Goal: Task Accomplishment & Management: Complete application form

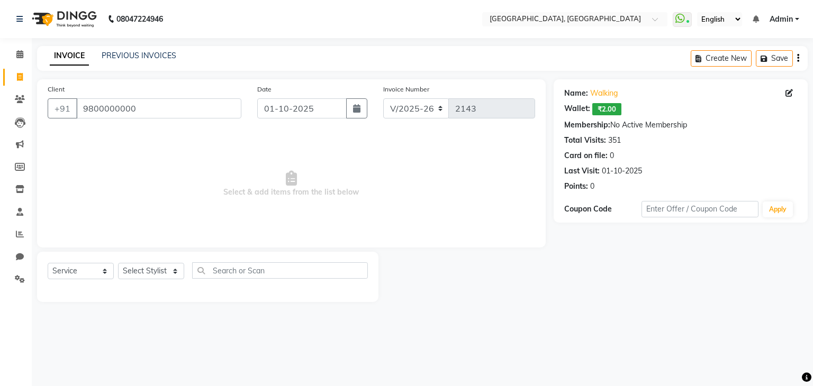
select select "6682"
select select "service"
select select "52261"
click at [118, 264] on select "Select Stylist Aarti paswan Ankit Arjun Athing Femita [PERSON_NAME] [PERSON_NAM…" at bounding box center [151, 271] width 66 height 16
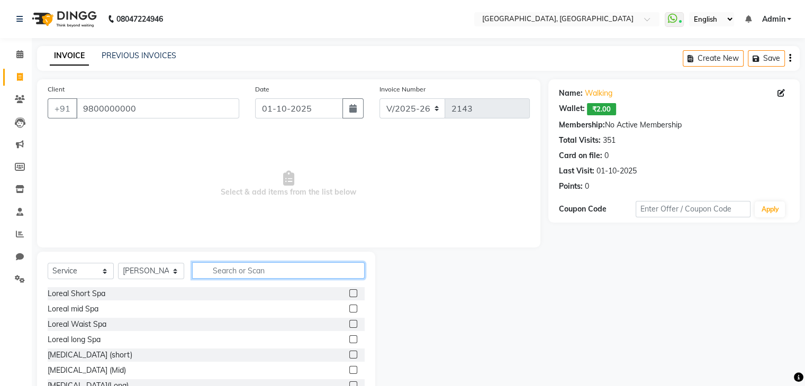
click at [243, 273] on input "text" at bounding box center [278, 270] width 172 height 16
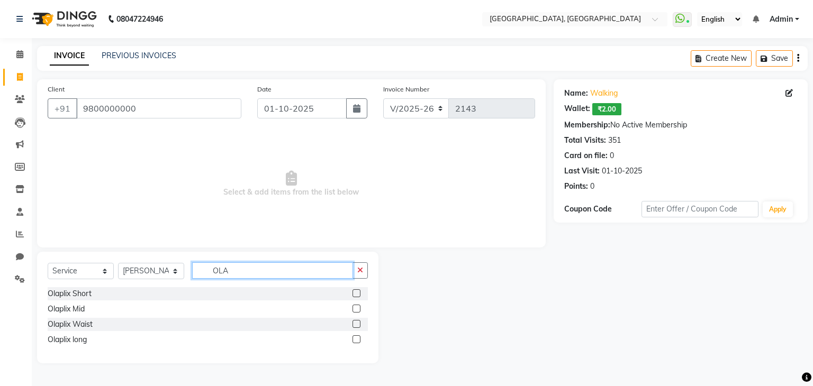
type input "OLA"
click at [355, 312] on label at bounding box center [356, 309] width 8 height 8
click at [355, 312] on input "checkbox" at bounding box center [355, 309] width 7 height 7
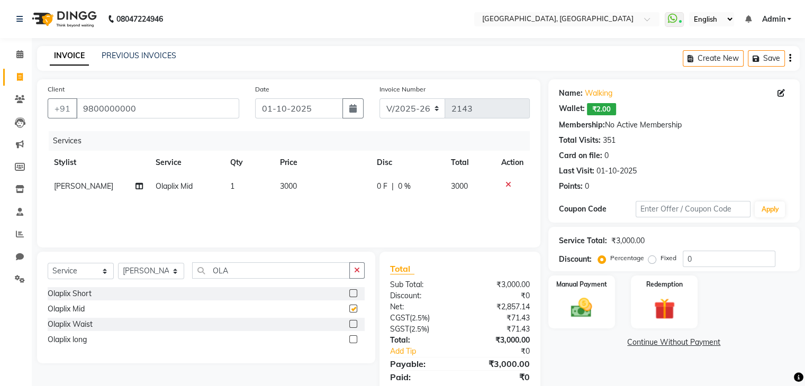
checkbox input "false"
click at [353, 324] on label at bounding box center [353, 324] width 8 height 8
click at [353, 324] on input "checkbox" at bounding box center [352, 324] width 7 height 7
checkbox input "false"
click at [506, 188] on icon at bounding box center [508, 184] width 6 height 7
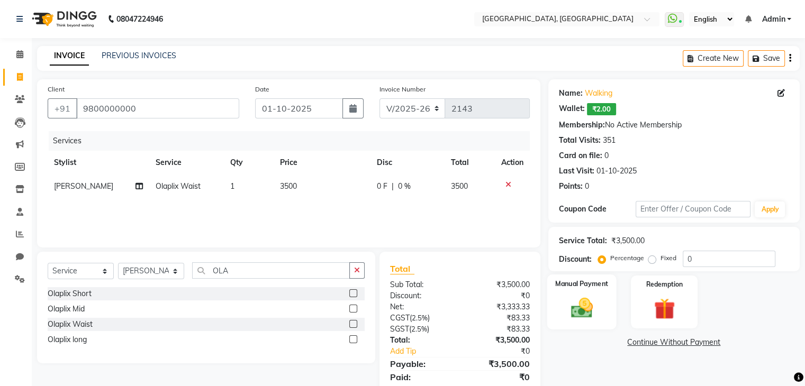
click at [585, 297] on img at bounding box center [581, 308] width 35 height 25
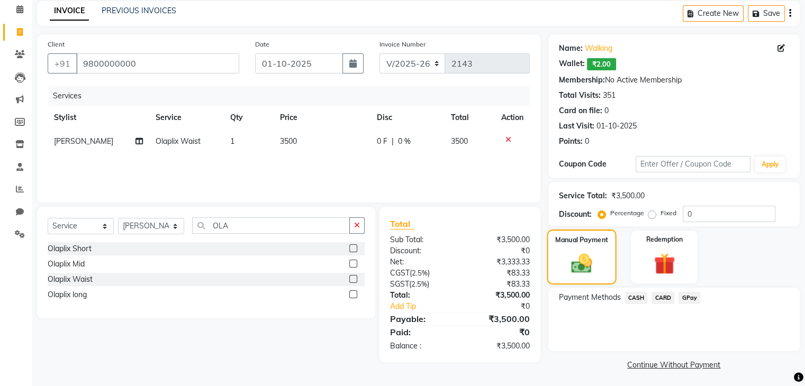
scroll to position [47, 0]
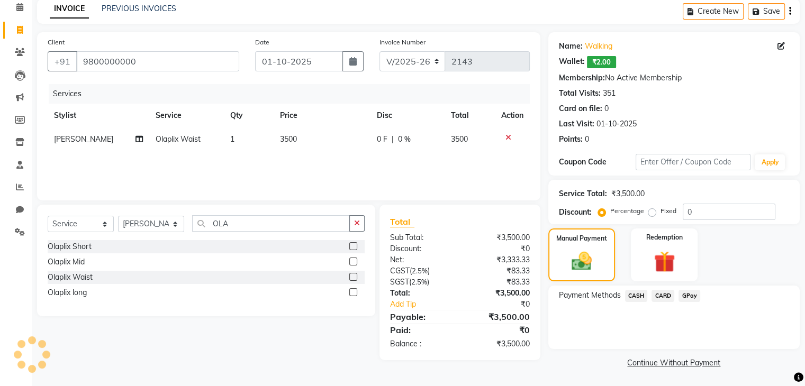
click at [667, 293] on span "CARD" at bounding box center [662, 296] width 23 height 12
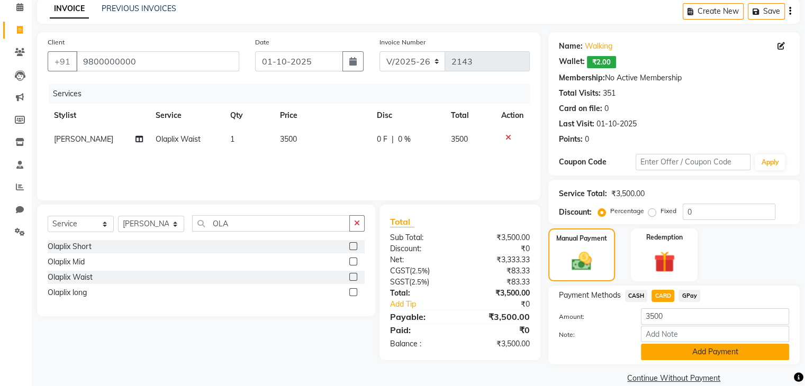
click at [661, 353] on button "Add Payment" at bounding box center [715, 352] width 148 height 16
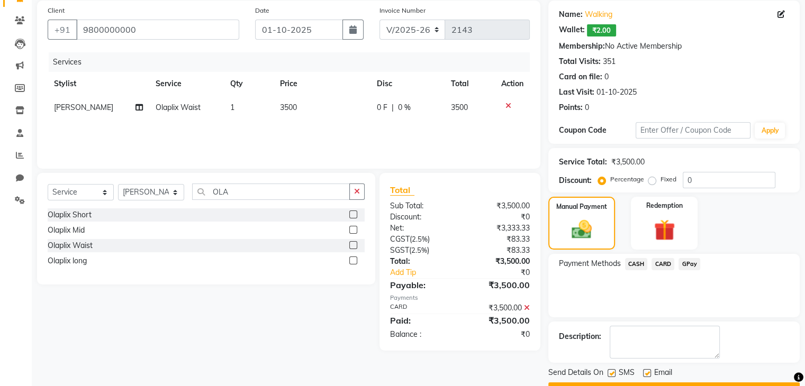
scroll to position [106, 0]
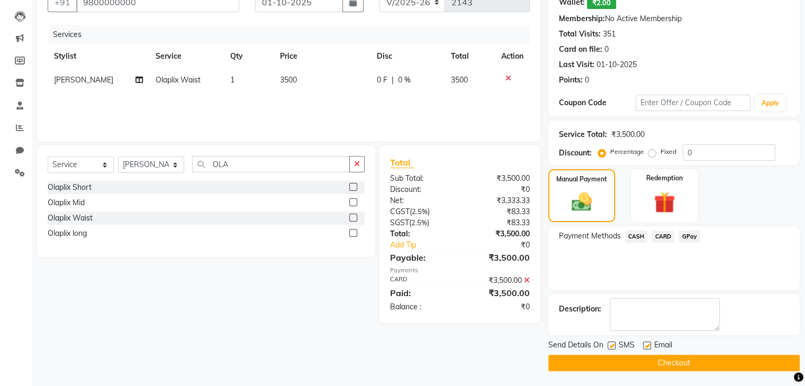
click at [687, 357] on button "Checkout" at bounding box center [673, 363] width 251 height 16
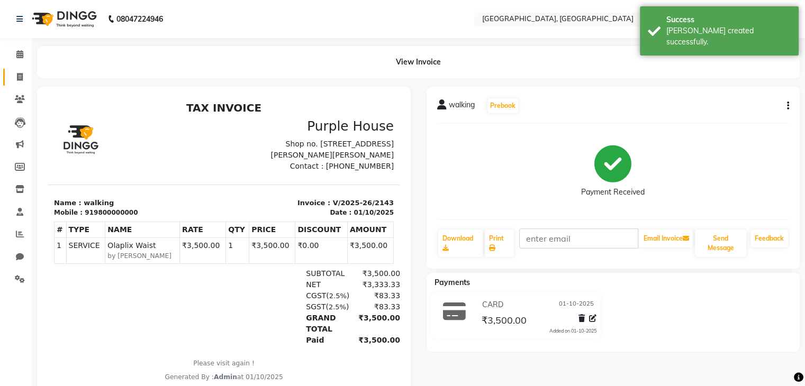
click at [15, 74] on span at bounding box center [20, 77] width 19 height 12
select select "6682"
select select "service"
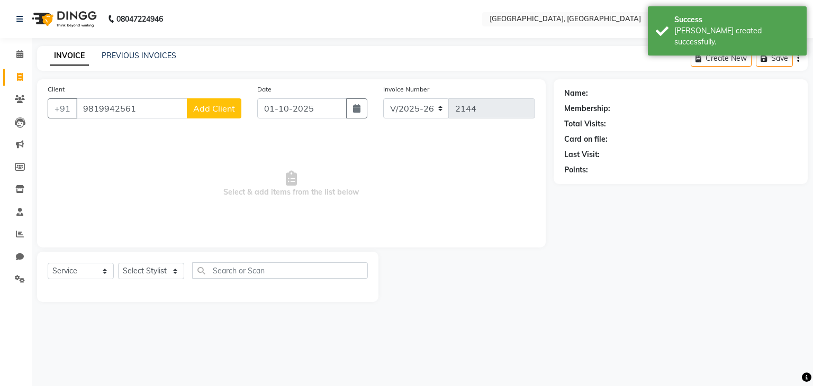
type input "9819942561"
click at [221, 101] on button "Add Client" at bounding box center [214, 108] width 55 height 20
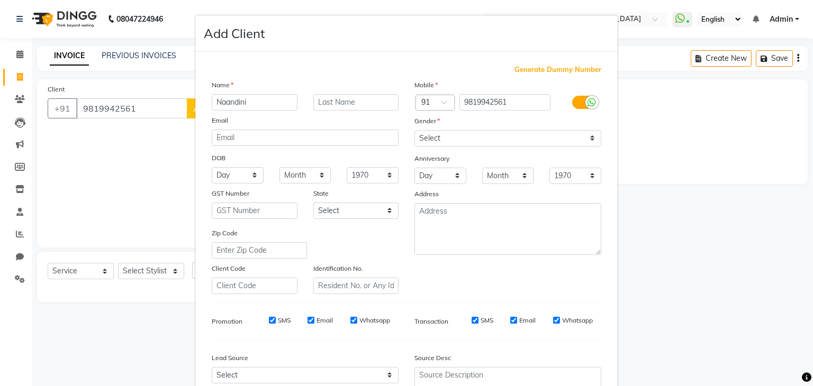
type input "Naandini"
click at [347, 81] on div "Name" at bounding box center [305, 86] width 203 height 15
click at [377, 107] on input "text" at bounding box center [356, 102] width 86 height 16
type input "WW"
click at [480, 136] on select "Select [DEMOGRAPHIC_DATA] [DEMOGRAPHIC_DATA] Other Prefer Not To Say" at bounding box center [507, 138] width 187 height 16
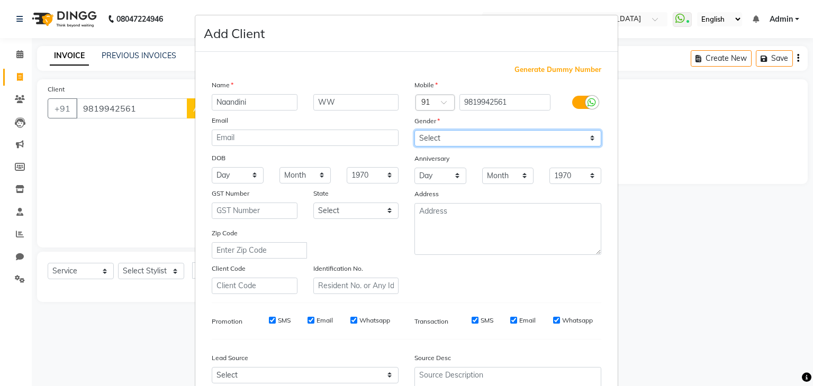
click at [414, 131] on select "Select [DEMOGRAPHIC_DATA] [DEMOGRAPHIC_DATA] Other Prefer Not To Say" at bounding box center [507, 138] width 187 height 16
click at [477, 146] on select "Select [DEMOGRAPHIC_DATA] [DEMOGRAPHIC_DATA] Other Prefer Not To Say" at bounding box center [507, 138] width 187 height 16
select select "[DEMOGRAPHIC_DATA]"
click at [414, 131] on select "Select [DEMOGRAPHIC_DATA] [DEMOGRAPHIC_DATA] Other Prefer Not To Say" at bounding box center [507, 138] width 187 height 16
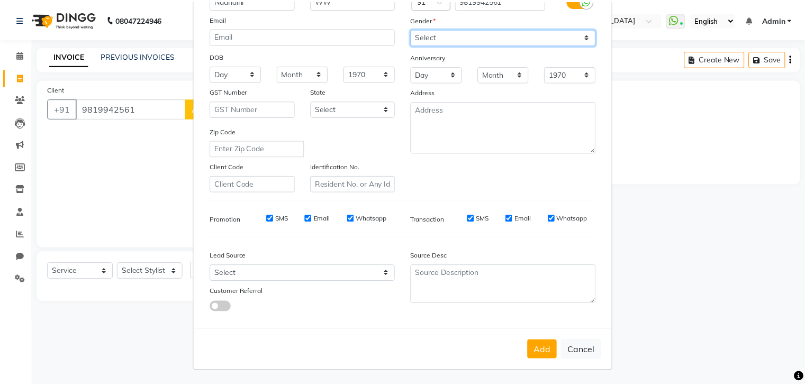
scroll to position [107, 0]
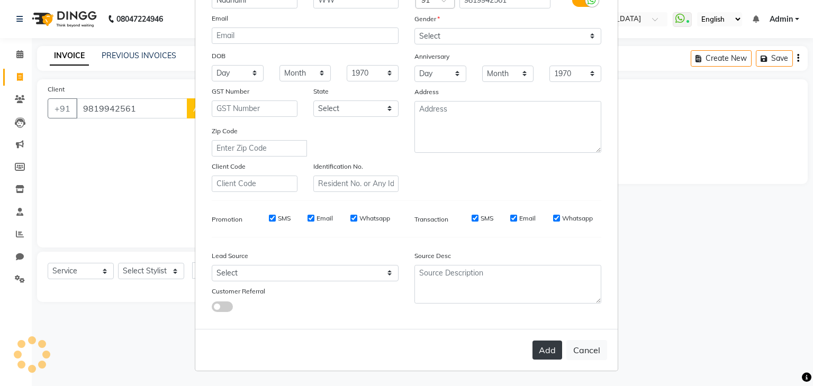
click at [532, 347] on button "Add" at bounding box center [547, 350] width 30 height 19
select select
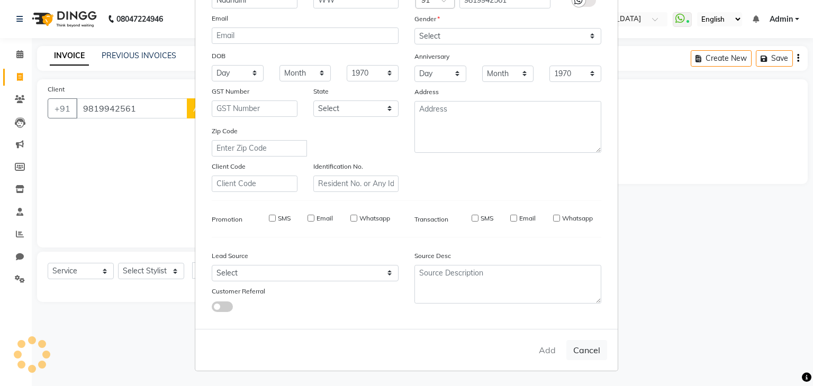
select select
checkbox input "false"
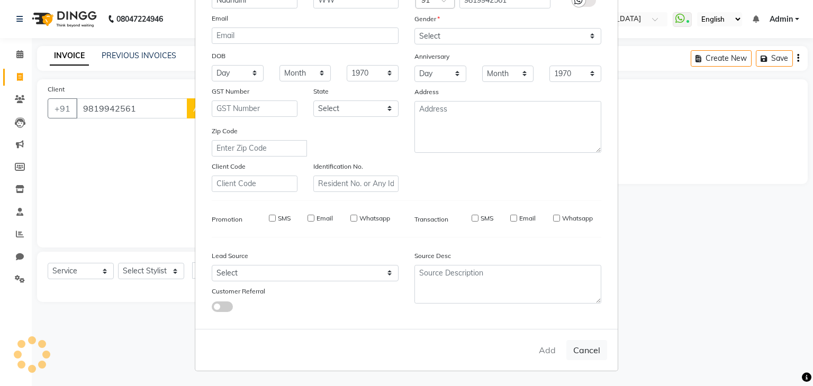
checkbox input "false"
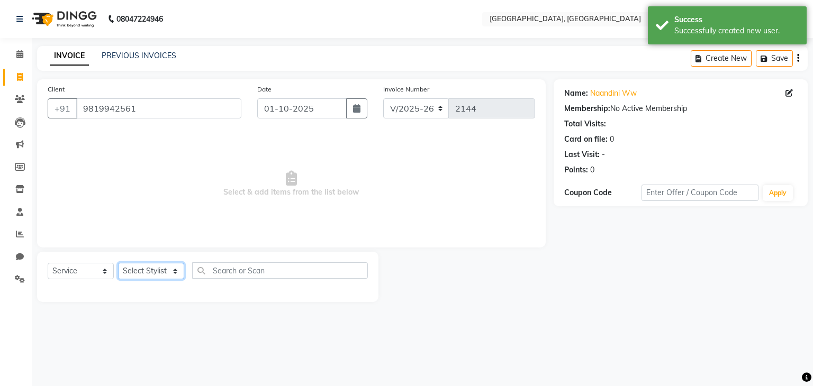
click at [148, 275] on select "Select Stylist Aarti paswan Ankit Arjun Athing Femita [PERSON_NAME] [PERSON_NAM…" at bounding box center [151, 271] width 66 height 16
select select "75784"
click at [118, 264] on select "Select Stylist Aarti paswan Ankit Arjun Athing Femita [PERSON_NAME] [PERSON_NAM…" at bounding box center [151, 271] width 66 height 16
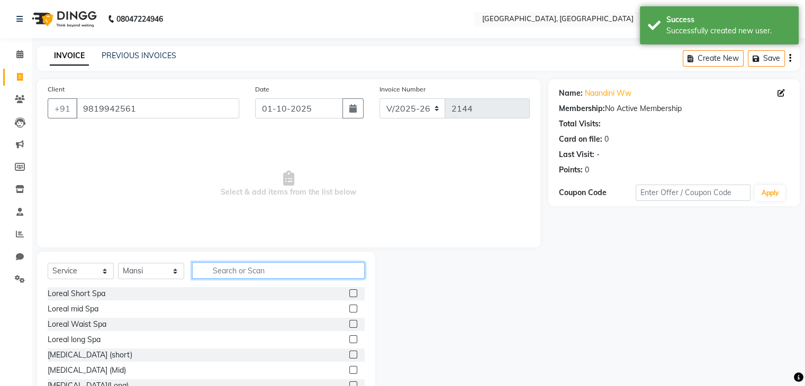
click at [237, 263] on input "text" at bounding box center [278, 270] width 172 height 16
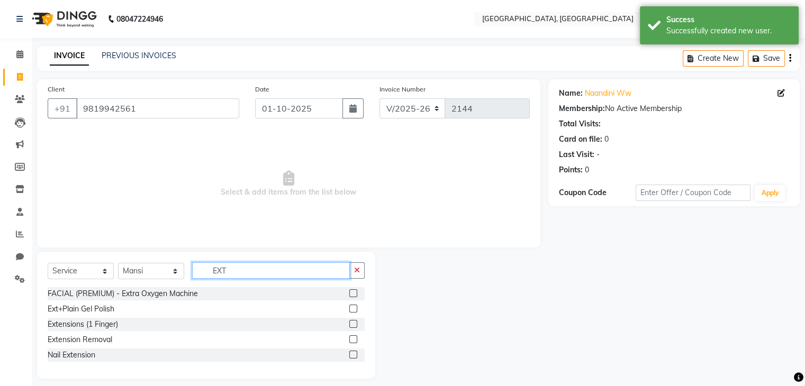
type input "EXT"
click at [352, 310] on label at bounding box center [353, 309] width 8 height 8
click at [352, 310] on input "checkbox" at bounding box center [352, 309] width 7 height 7
checkbox input "true"
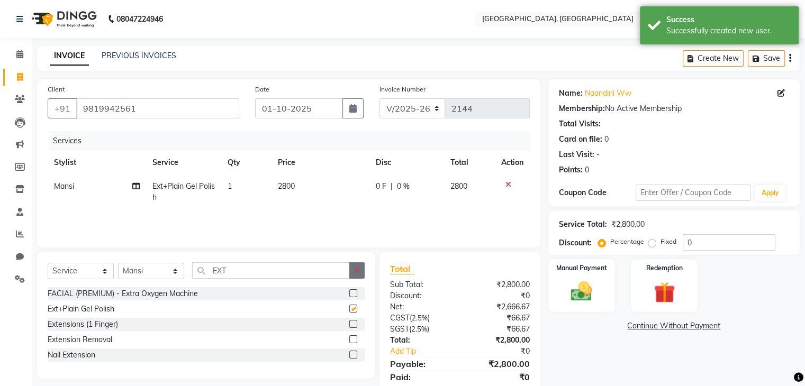
click at [362, 273] on button "button" at bounding box center [356, 270] width 15 height 16
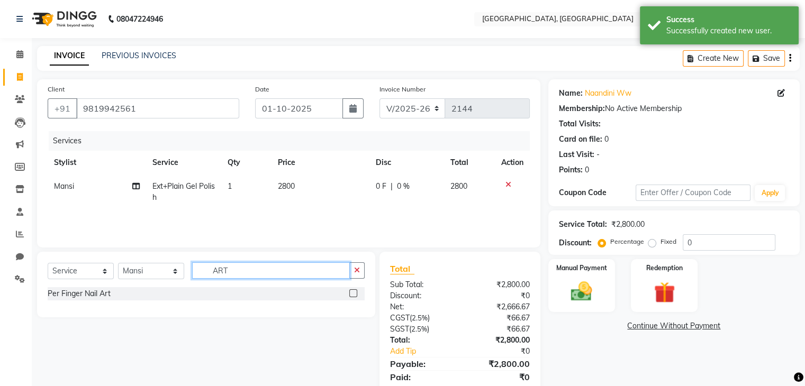
type input "ART"
click at [353, 294] on label at bounding box center [353, 293] width 8 height 8
click at [353, 294] on input "checkbox" at bounding box center [352, 293] width 7 height 7
checkbox input "true"
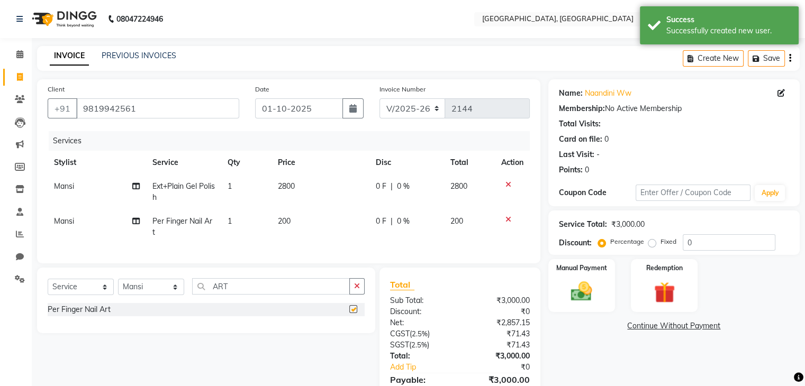
click at [339, 224] on td "200" at bounding box center [320, 227] width 98 height 35
select select "75784"
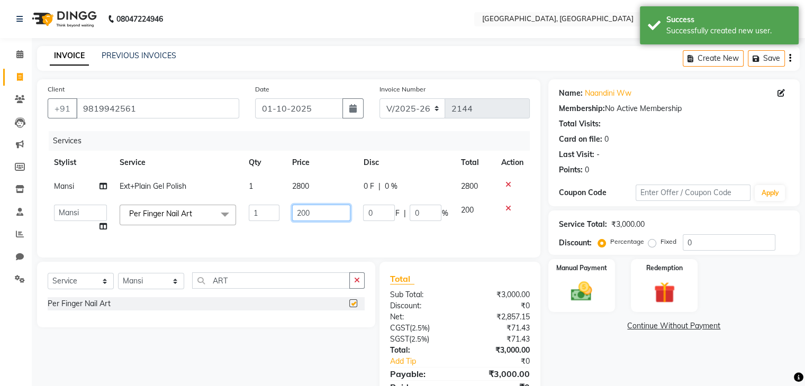
click at [336, 220] on input "200" at bounding box center [321, 213] width 58 height 16
checkbox input "false"
type input "2"
type input "1500"
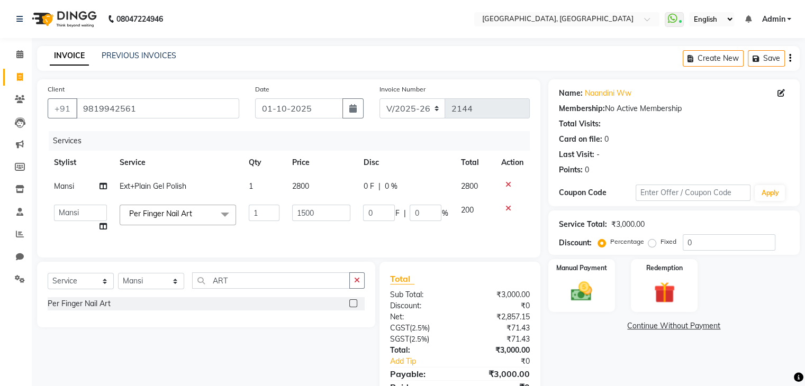
click at [387, 159] on th "Disc" at bounding box center [405, 163] width 97 height 24
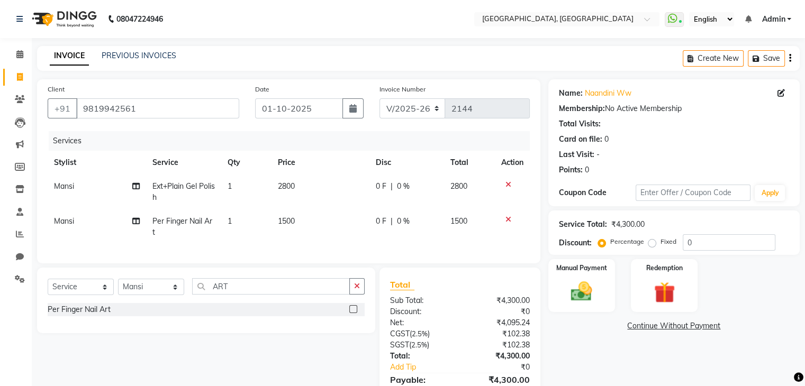
click at [367, 213] on td "1500" at bounding box center [320, 227] width 98 height 35
select select "75784"
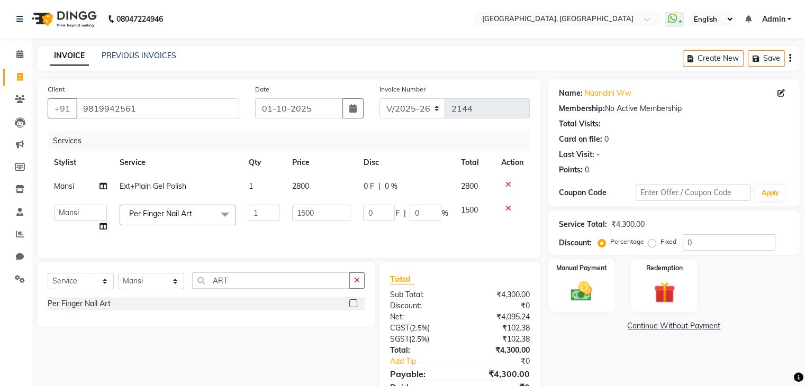
click at [353, 307] on label at bounding box center [353, 303] width 8 height 8
click at [353, 307] on input "checkbox" at bounding box center [352, 304] width 7 height 7
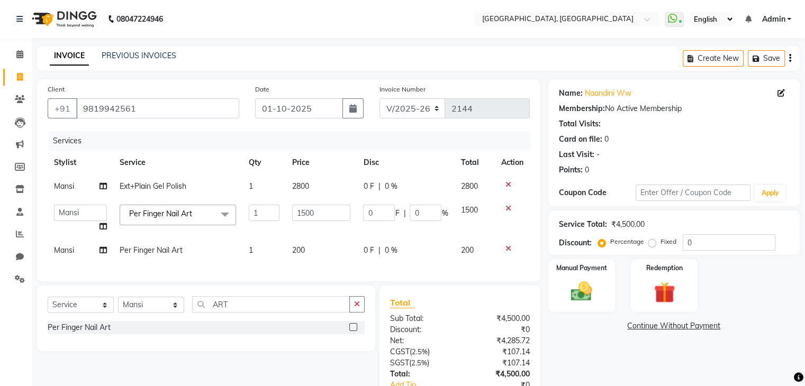
click at [510, 206] on icon at bounding box center [508, 208] width 6 height 7
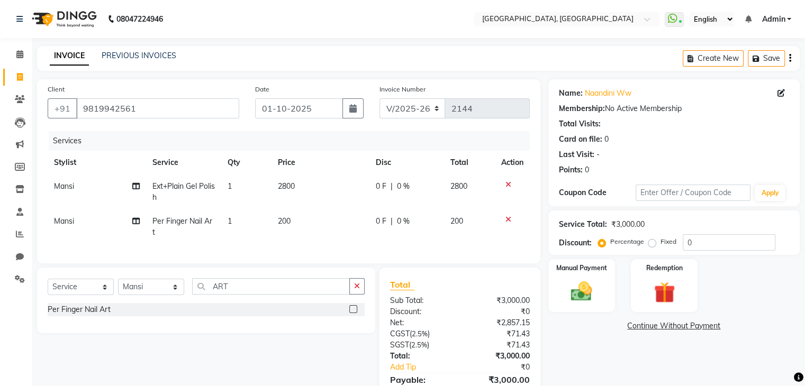
click at [508, 216] on icon at bounding box center [508, 219] width 6 height 7
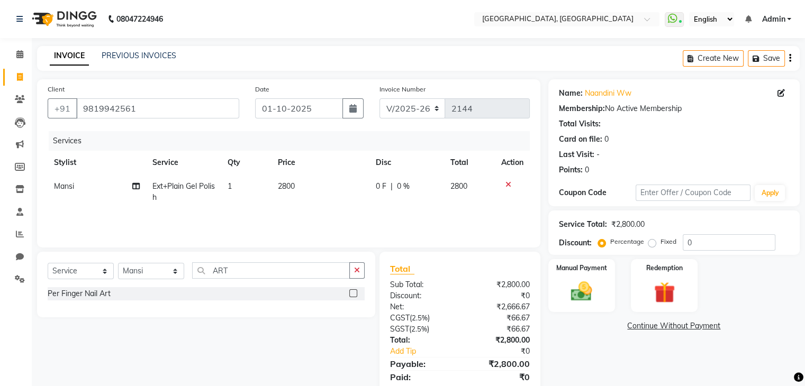
click at [353, 296] on label at bounding box center [353, 293] width 8 height 8
click at [353, 296] on input "checkbox" at bounding box center [352, 293] width 7 height 7
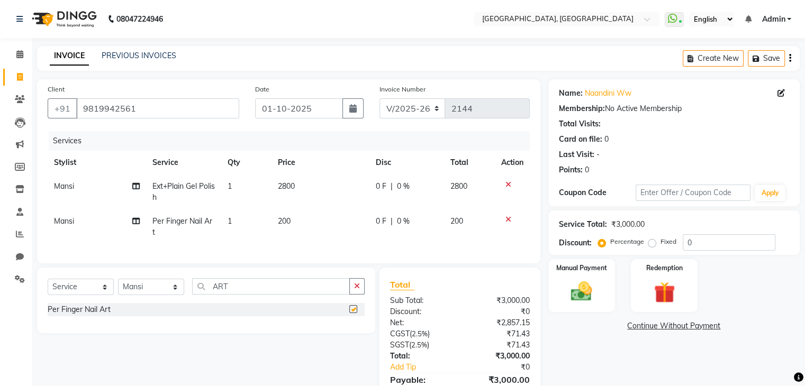
checkbox input "false"
click at [362, 295] on button "button" at bounding box center [356, 286] width 15 height 16
type input "CAT"
click at [355, 313] on label at bounding box center [353, 309] width 8 height 8
click at [355, 313] on input "checkbox" at bounding box center [352, 309] width 7 height 7
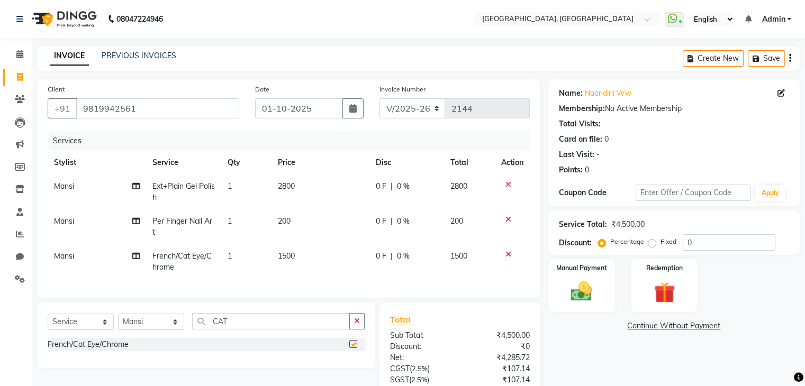
checkbox input "false"
click at [505, 218] on icon at bounding box center [508, 219] width 6 height 7
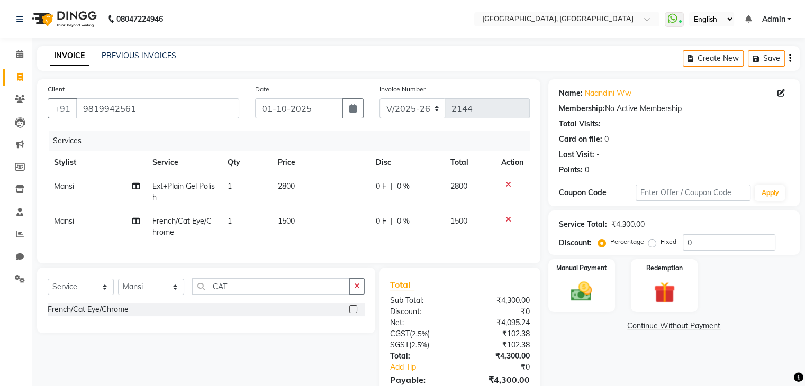
click at [340, 193] on td "2800" at bounding box center [320, 192] width 98 height 35
select select "75784"
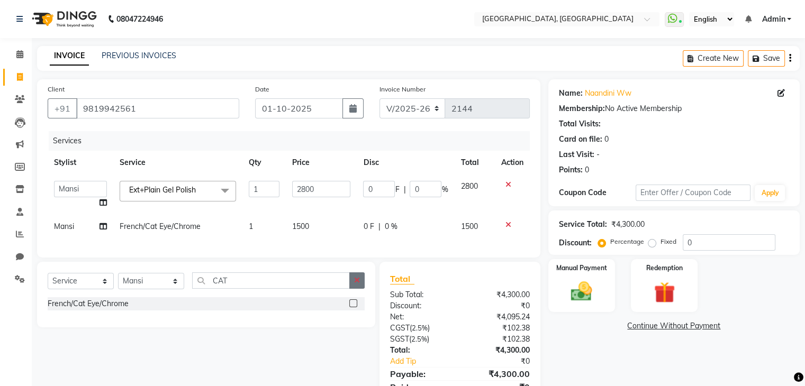
click at [357, 284] on icon "button" at bounding box center [357, 280] width 6 height 7
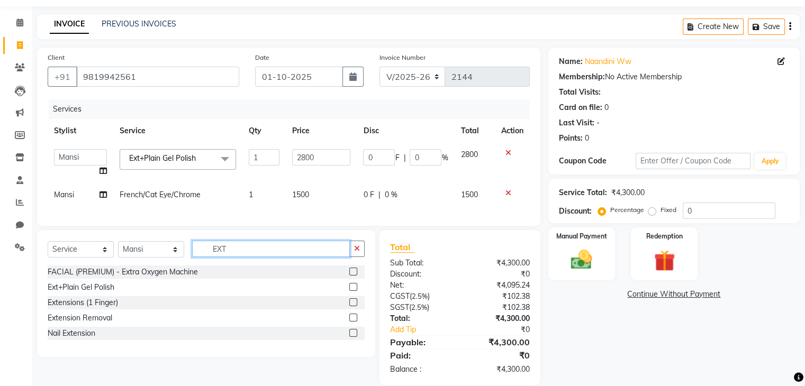
scroll to position [56, 0]
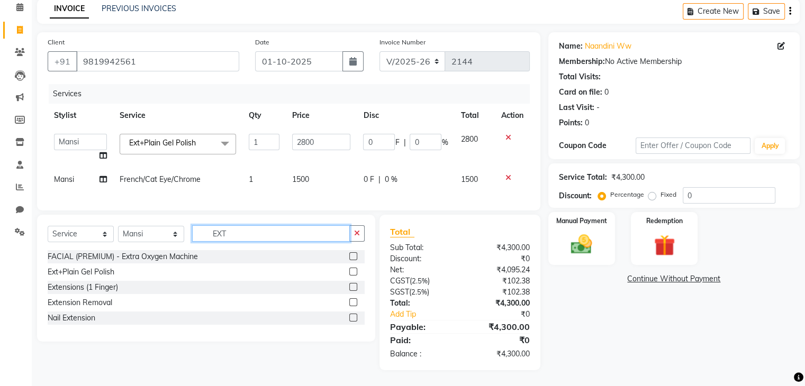
type input "EXT"
click at [353, 317] on label at bounding box center [353, 318] width 8 height 8
click at [353, 317] on input "checkbox" at bounding box center [352, 318] width 7 height 7
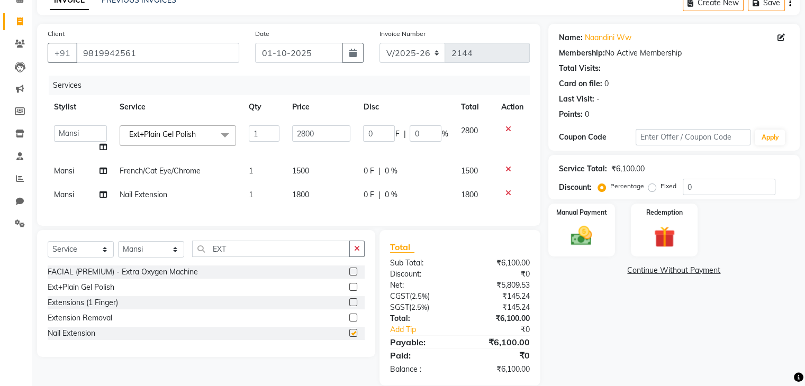
checkbox input "false"
click at [506, 129] on icon at bounding box center [508, 128] width 6 height 7
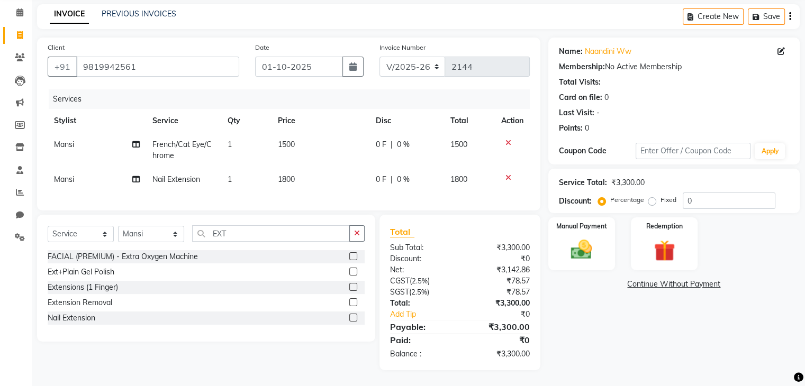
click at [326, 178] on td "1800" at bounding box center [320, 180] width 98 height 24
select select "75784"
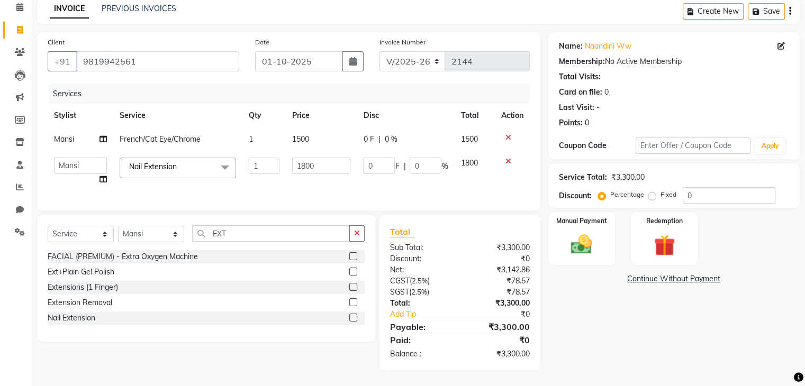
click at [328, 176] on td "1800" at bounding box center [321, 171] width 71 height 40
click at [341, 161] on input "1800" at bounding box center [321, 166] width 58 height 16
type input "1500"
click at [580, 311] on div "Name: [PERSON_NAME] Ww Membership: No Active Membership Total Visits: Card on f…" at bounding box center [677, 201] width 259 height 338
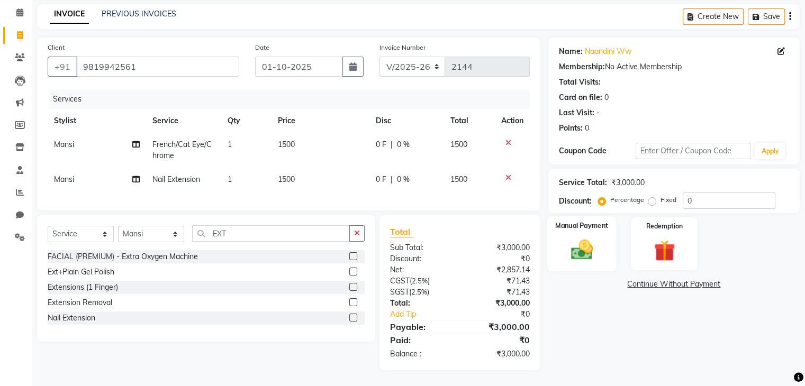
click at [577, 238] on img at bounding box center [581, 250] width 35 height 25
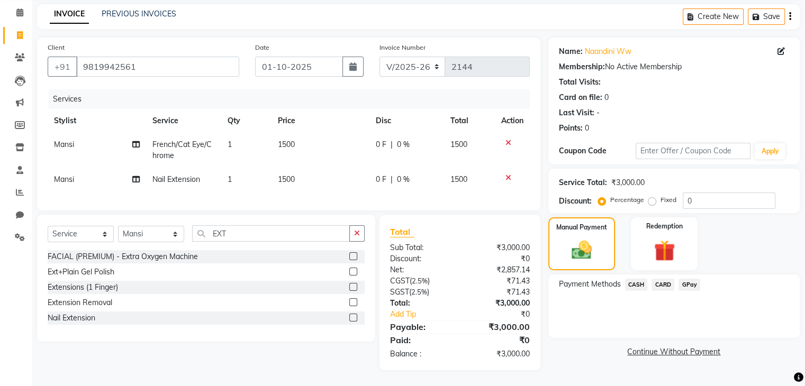
click at [666, 279] on span "CARD" at bounding box center [662, 285] width 23 height 12
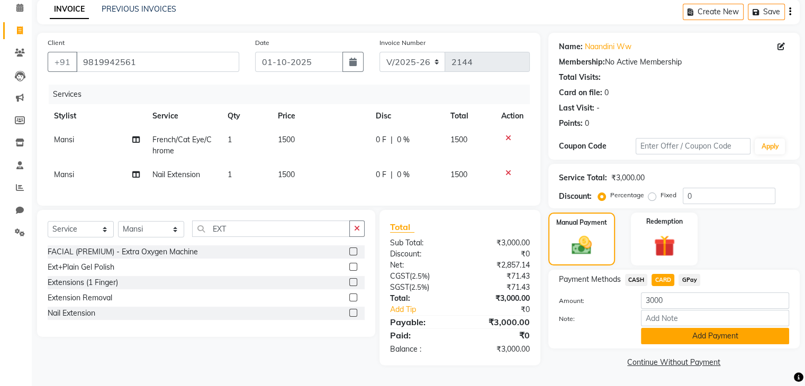
click at [690, 339] on button "Add Payment" at bounding box center [715, 336] width 148 height 16
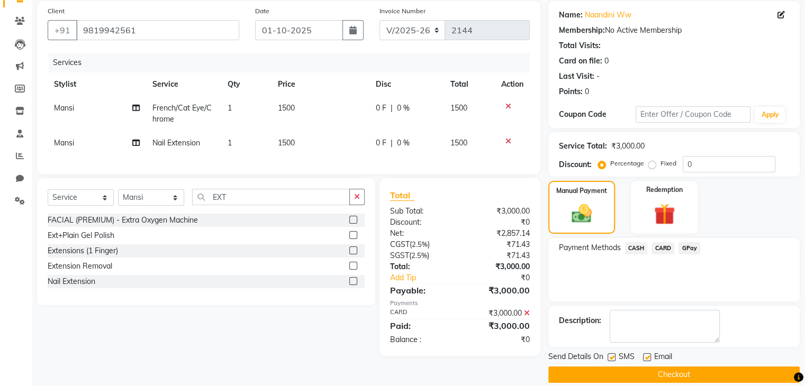
scroll to position [90, 0]
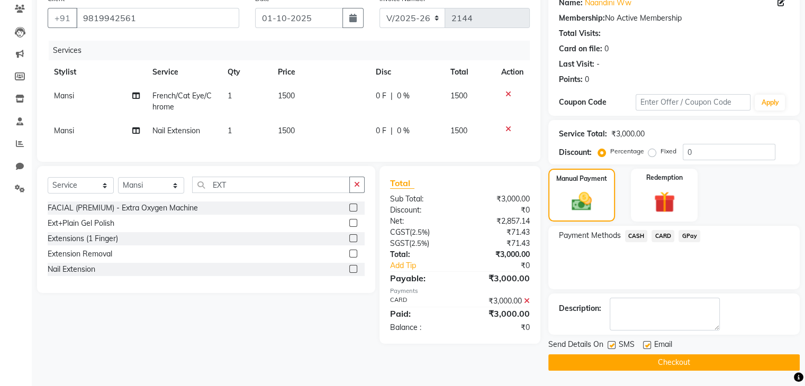
click at [676, 362] on button "Checkout" at bounding box center [673, 363] width 251 height 16
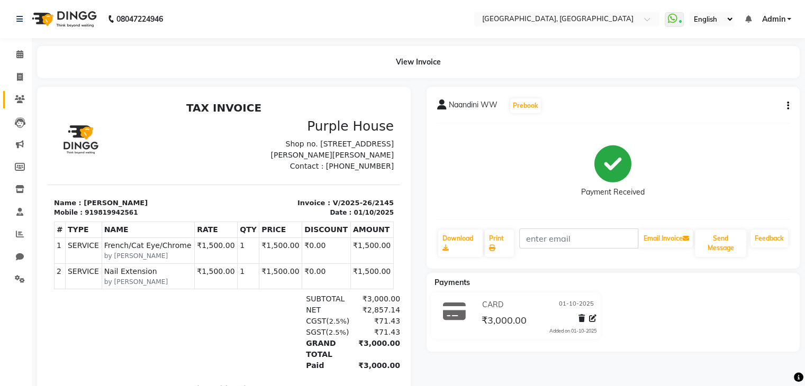
click at [17, 93] on link "Clients" at bounding box center [15, 99] width 25 height 17
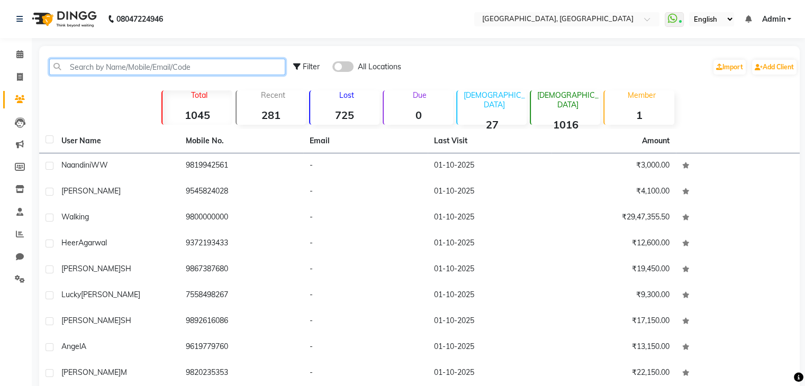
click at [129, 59] on input "text" at bounding box center [167, 67] width 236 height 16
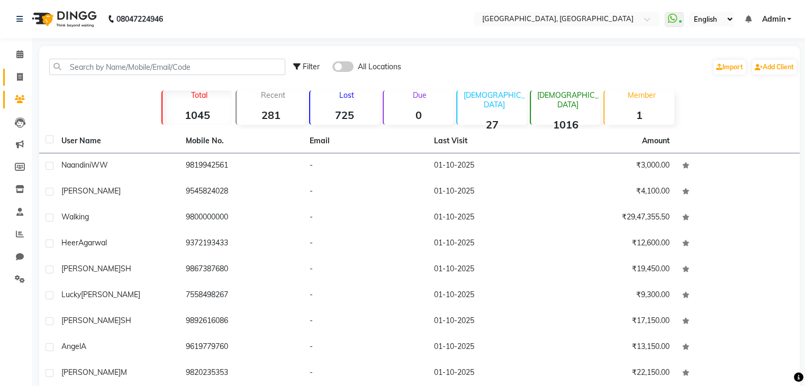
click at [17, 80] on icon at bounding box center [20, 77] width 6 height 8
select select "service"
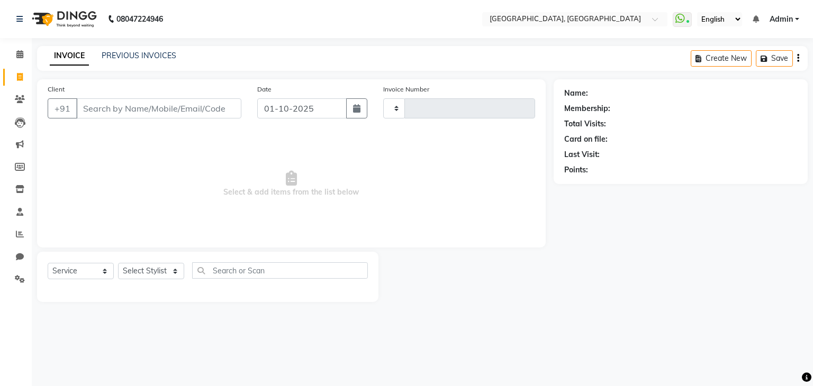
type input "2146"
select select "6682"
click at [123, 59] on link "PREVIOUS INVOICES" at bounding box center [139, 56] width 75 height 10
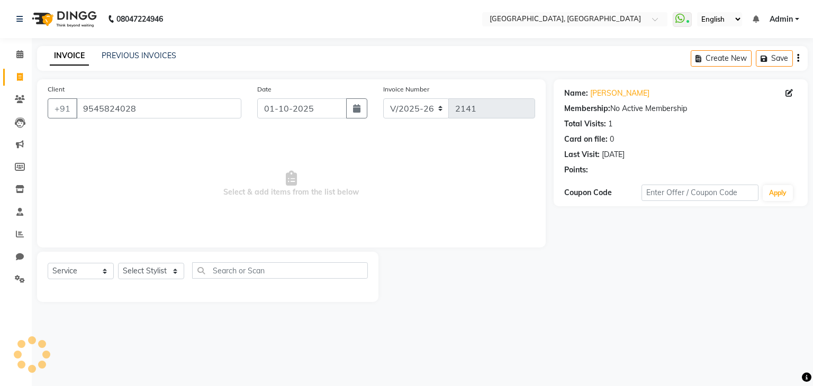
select select "6682"
select select "service"
select select "52151"
click at [118, 264] on select "Select Stylist Aarti paswan Ankit Arjun Athing Femita [PERSON_NAME] [PERSON_NAM…" at bounding box center [151, 271] width 66 height 16
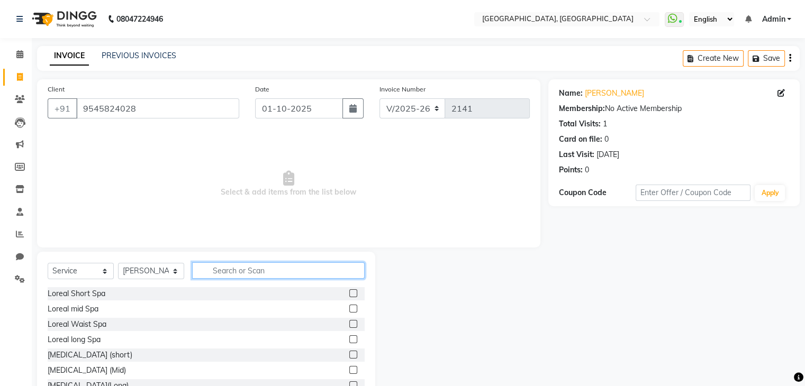
click at [228, 273] on input "text" at bounding box center [278, 270] width 172 height 16
type input "GEL POL"
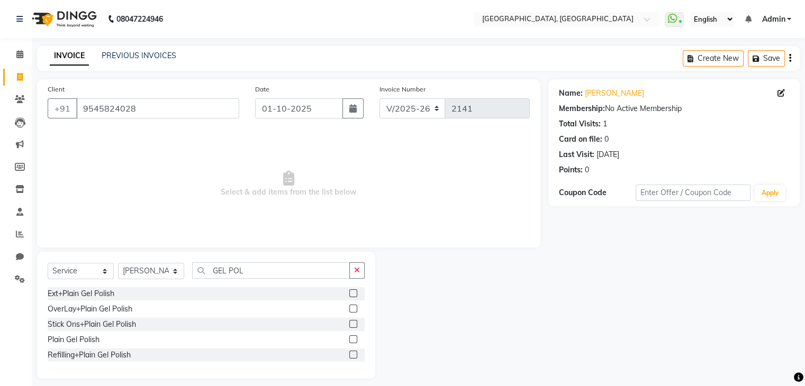
click at [351, 342] on label at bounding box center [353, 339] width 8 height 8
click at [351, 342] on input "checkbox" at bounding box center [352, 340] width 7 height 7
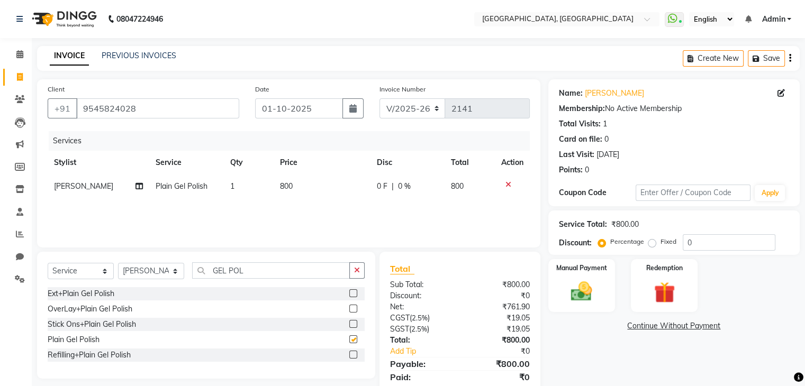
click at [326, 191] on td "800" at bounding box center [322, 187] width 97 height 24
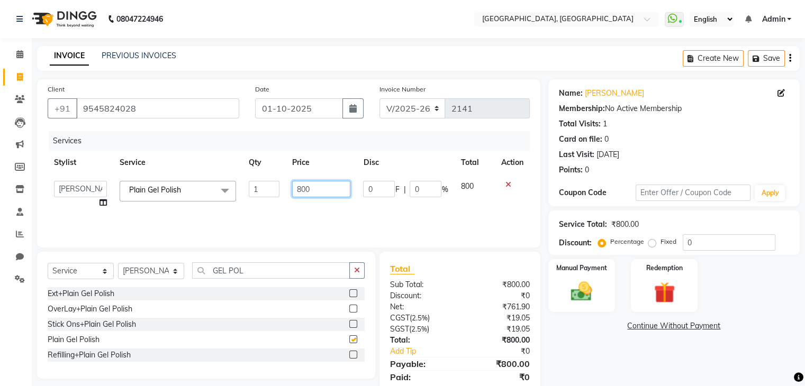
click at [329, 193] on input "800" at bounding box center [321, 189] width 58 height 16
checkbox input "false"
type input "8"
type input "1000"
click at [351, 269] on button "button" at bounding box center [356, 270] width 15 height 16
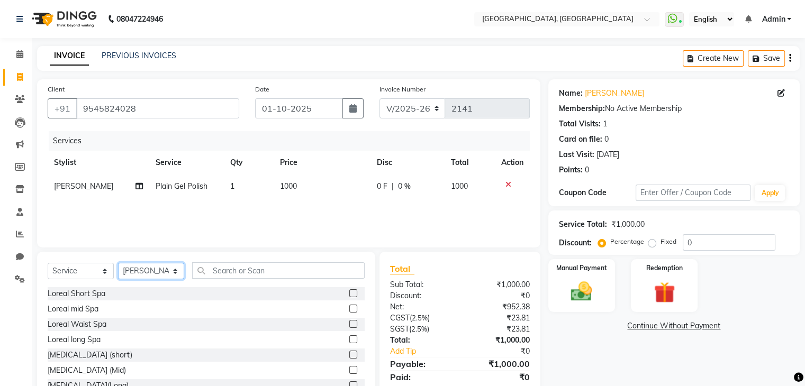
click at [167, 275] on select "Select Stylist Aarti paswan Ankit Arjun Athing Femita [PERSON_NAME] [PERSON_NAM…" at bounding box center [151, 271] width 66 height 16
select select "68292"
click at [118, 264] on select "Select Stylist Aarti paswan Ankit Arjun Athing Femita [PERSON_NAME] [PERSON_NAM…" at bounding box center [151, 271] width 66 height 16
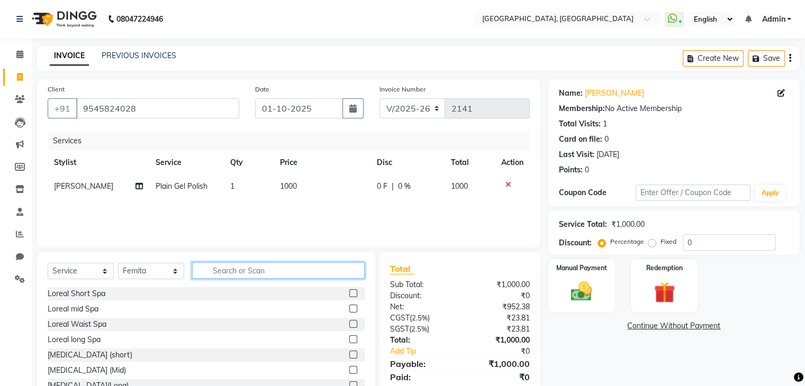
click at [246, 274] on input "text" at bounding box center [278, 270] width 172 height 16
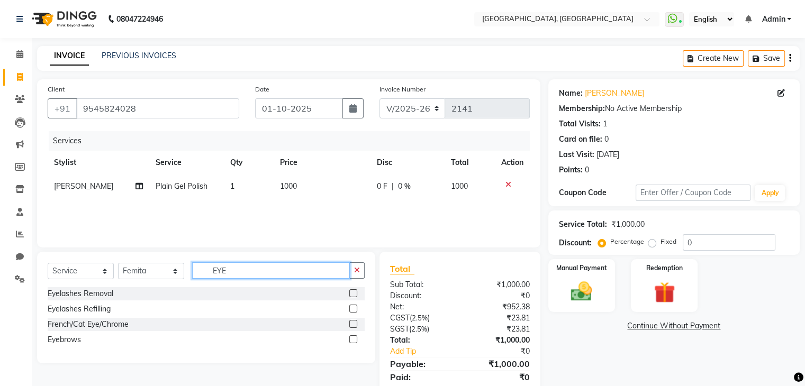
type input "EYE"
click at [353, 340] on label at bounding box center [353, 339] width 8 height 8
click at [353, 340] on input "checkbox" at bounding box center [352, 340] width 7 height 7
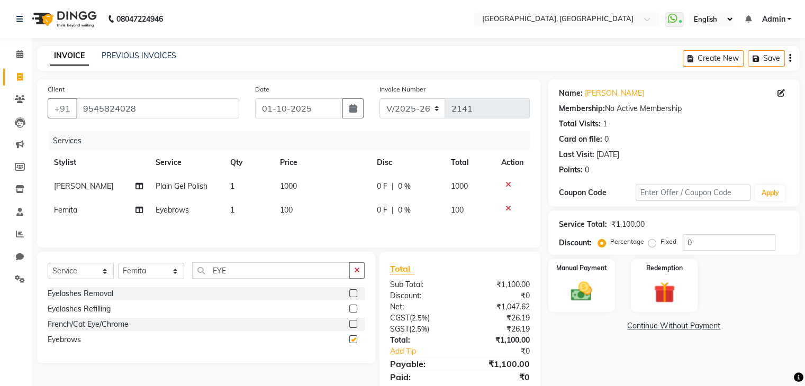
checkbox input "false"
click at [582, 268] on label "Manual Payment" at bounding box center [581, 267] width 53 height 10
click at [688, 321] on span "GPay" at bounding box center [689, 327] width 22 height 12
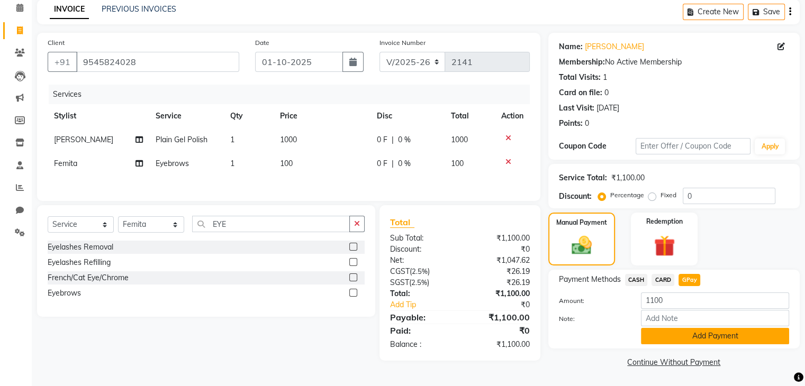
click at [715, 334] on button "Add Payment" at bounding box center [715, 336] width 148 height 16
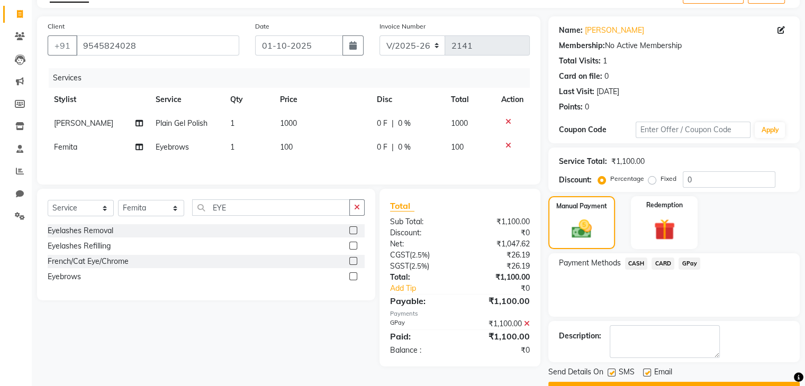
scroll to position [90, 0]
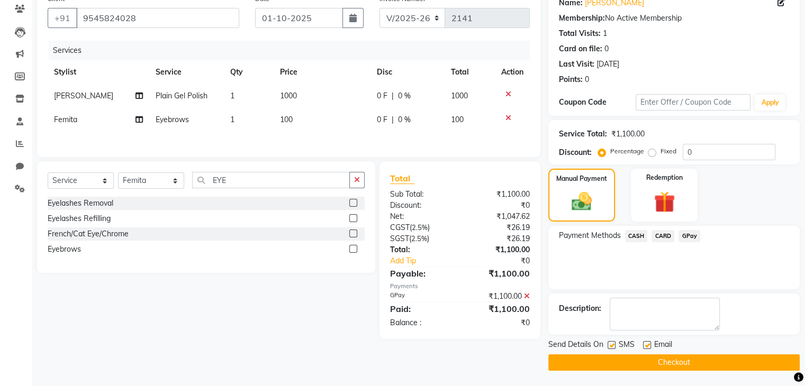
click at [690, 356] on button "Checkout" at bounding box center [673, 363] width 251 height 16
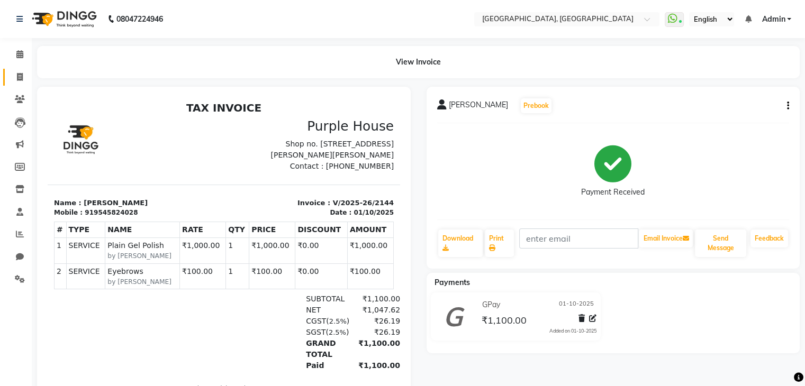
click at [24, 80] on span at bounding box center [20, 77] width 19 height 12
select select "service"
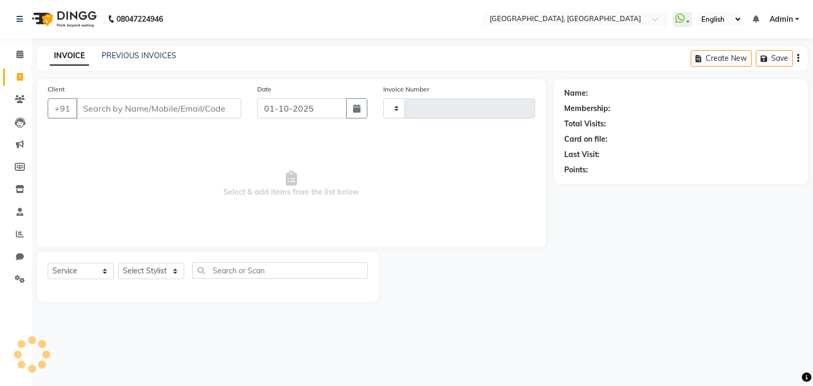
type input "2145"
select select "6682"
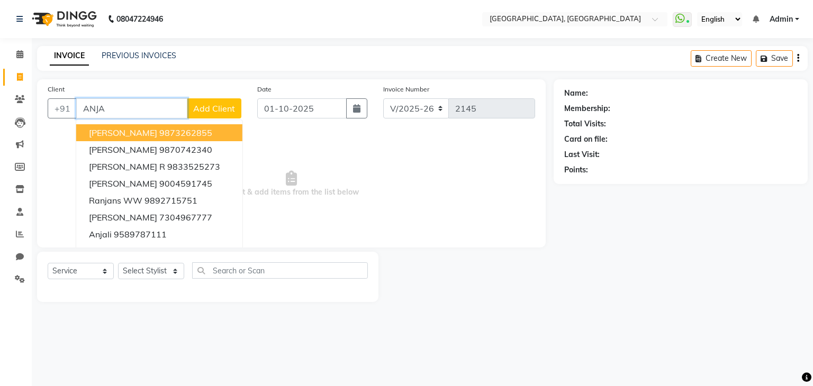
click at [162, 138] on ngb-highlight "9873262855" at bounding box center [185, 133] width 53 height 11
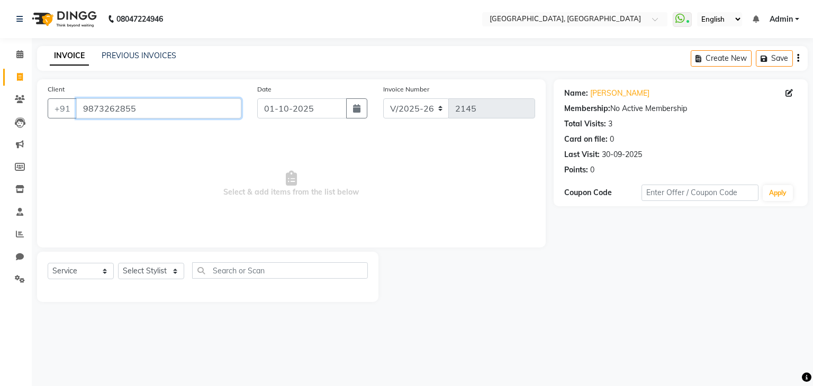
click at [208, 112] on input "9873262855" at bounding box center [158, 108] width 165 height 20
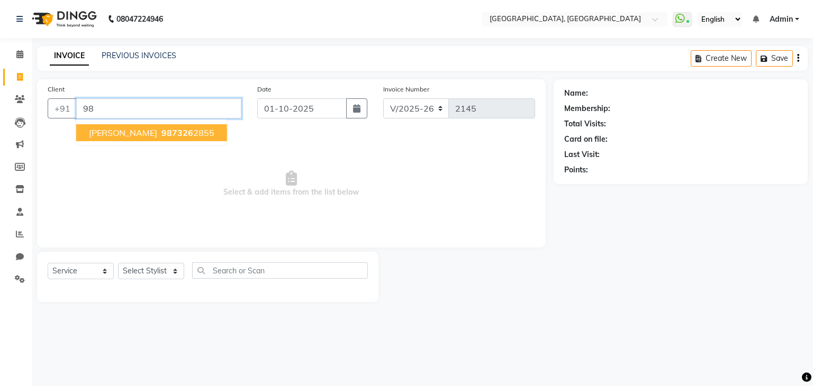
type input "9"
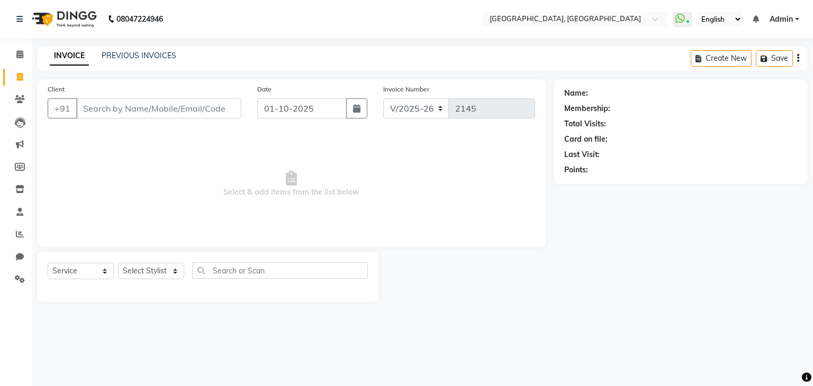
click at [444, 267] on div at bounding box center [465, 277] width 175 height 50
